Goal: Check status: Check status

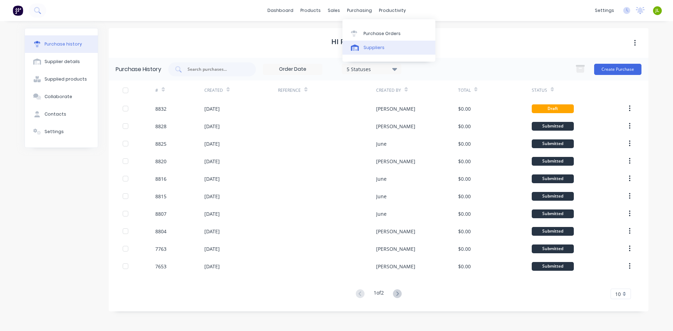
click at [369, 49] on div "Suppliers" at bounding box center [374, 48] width 21 height 6
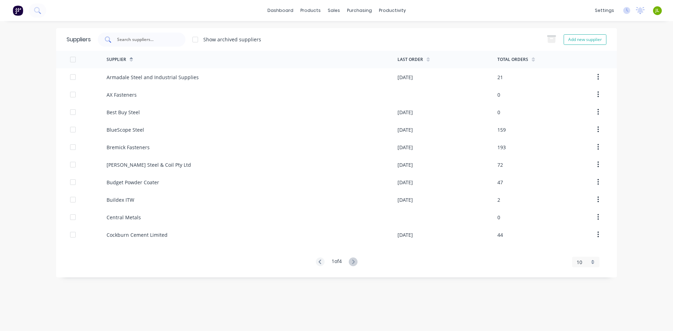
click at [161, 41] on input "text" at bounding box center [145, 39] width 58 height 7
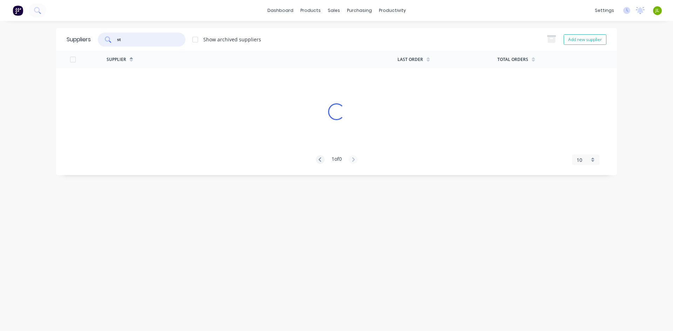
type input "s"
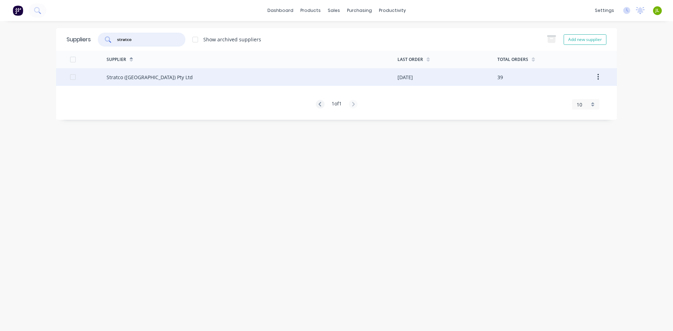
type input "stratco"
click at [143, 77] on div "Stratco ([GEOGRAPHIC_DATA]) Pty Ltd" at bounding box center [150, 77] width 86 height 7
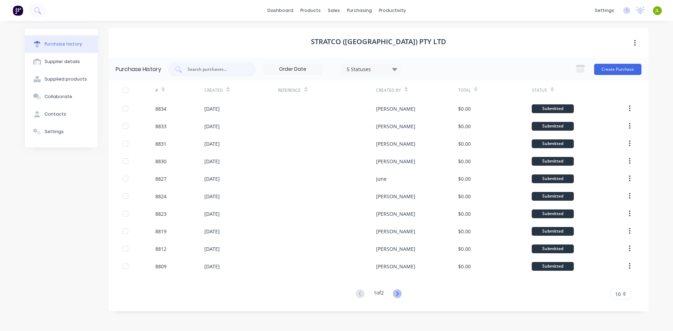
click at [398, 291] on icon at bounding box center [397, 294] width 9 height 9
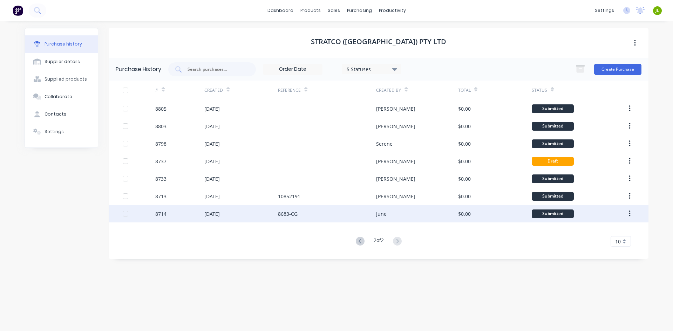
click at [272, 206] on div "[DATE]" at bounding box center [241, 214] width 74 height 18
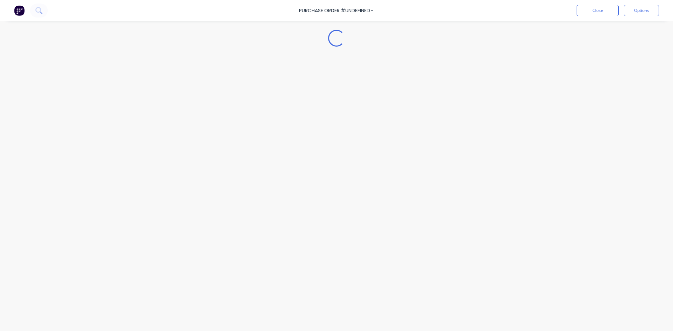
type textarea "x"
